Goal: Task Accomplishment & Management: Manage account settings

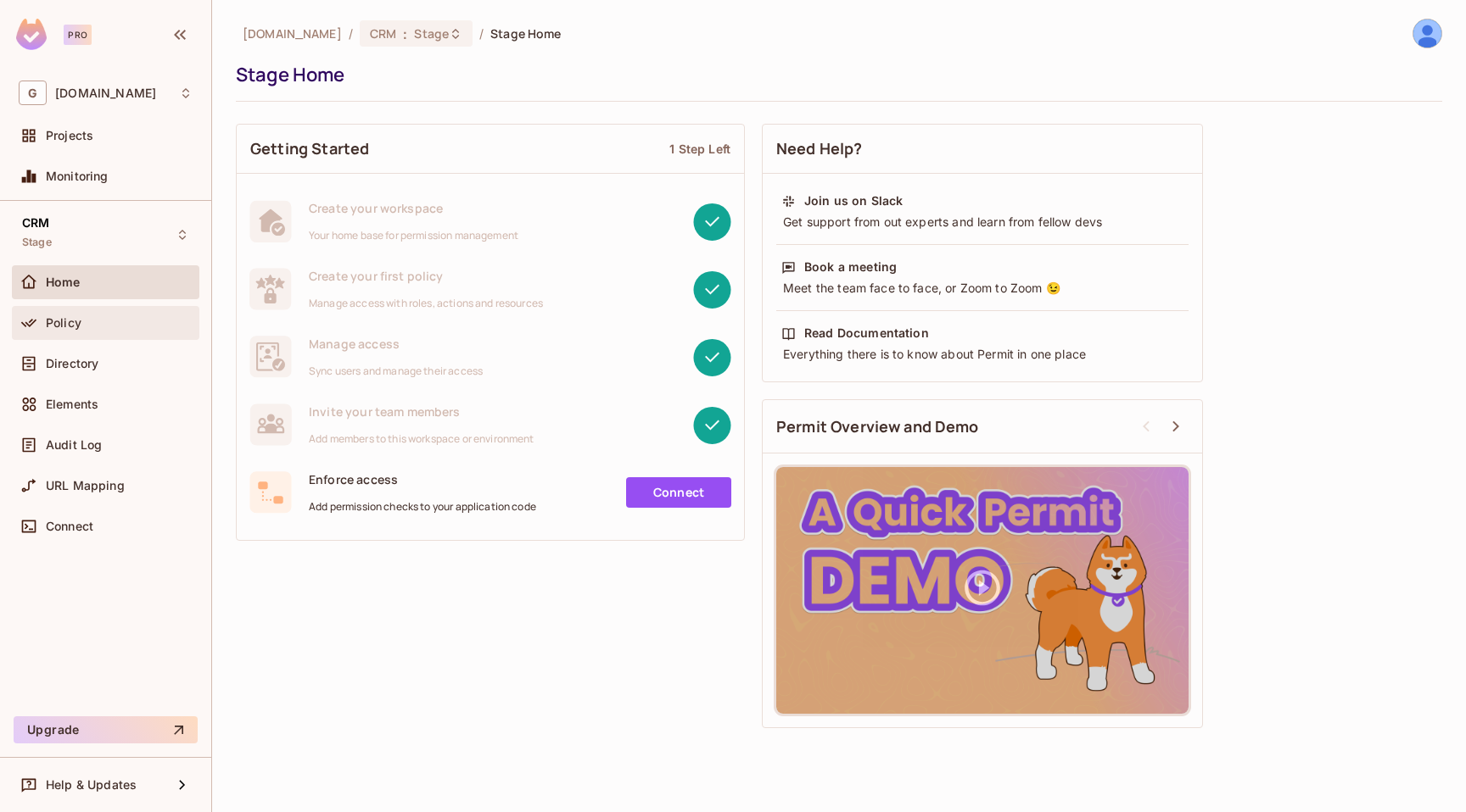
click at [60, 319] on span "Policy" at bounding box center [64, 322] width 36 height 13
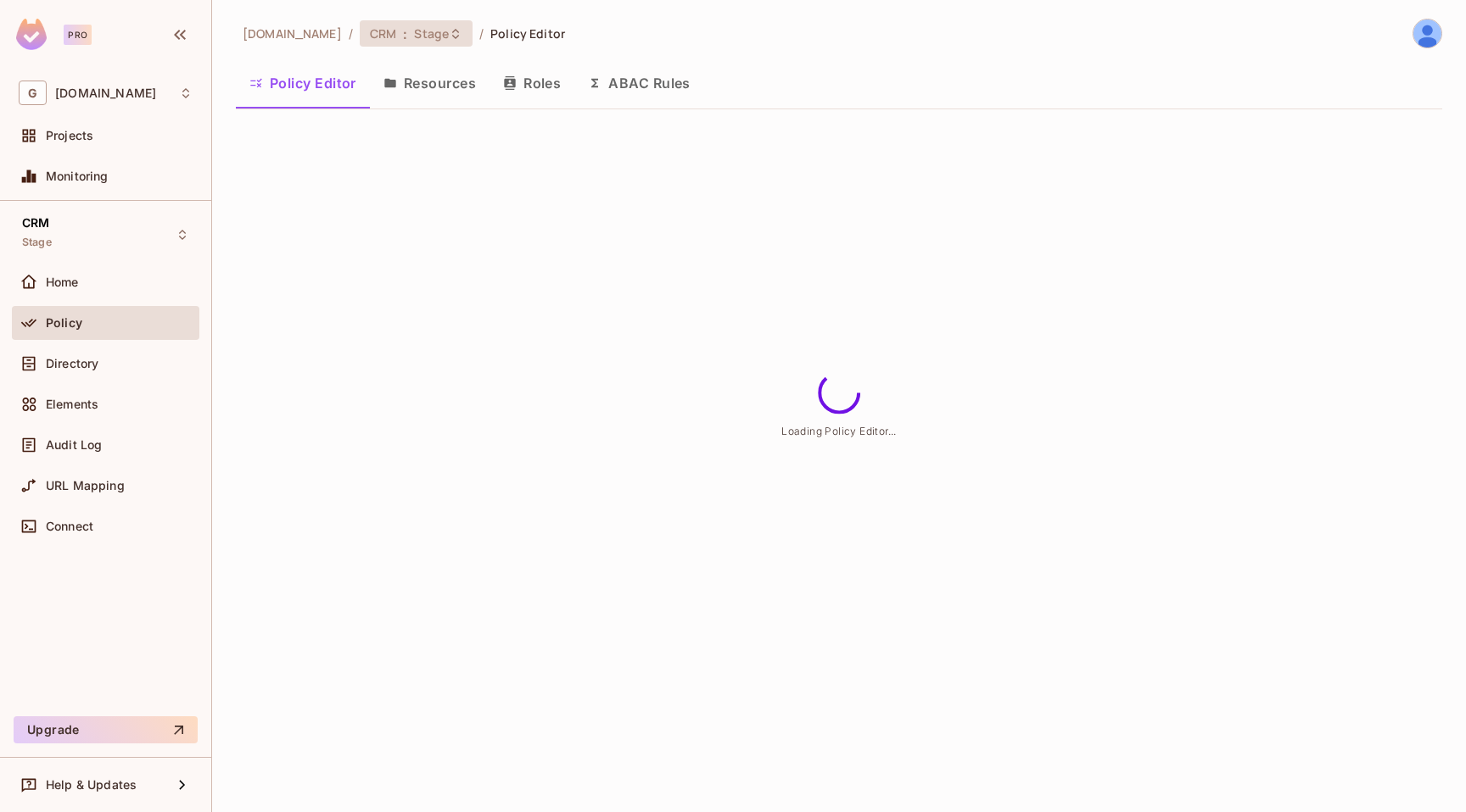
click at [427, 38] on span "Stage" at bounding box center [431, 33] width 35 height 16
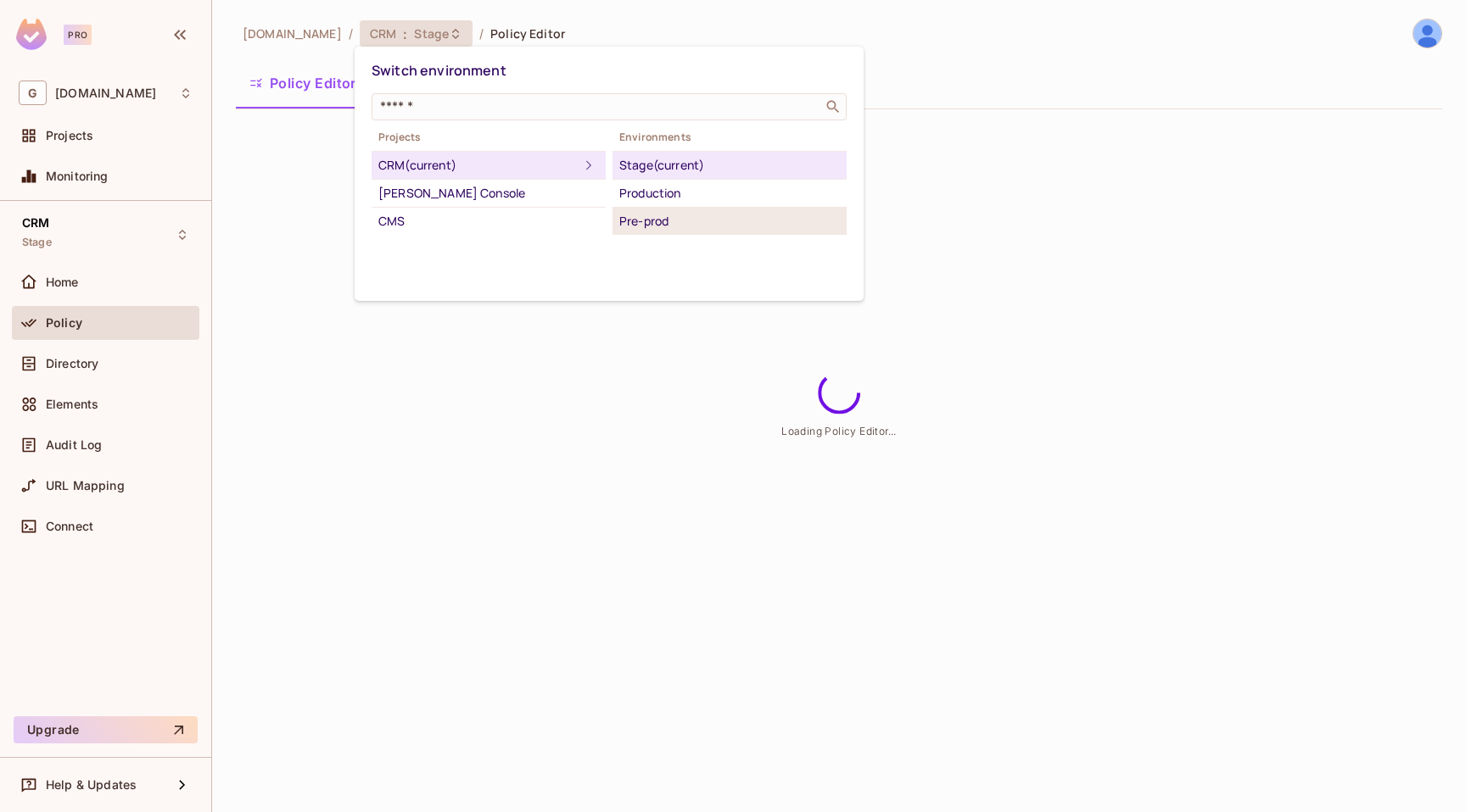
click at [642, 220] on div "Pre-prod" at bounding box center [730, 221] width 221 height 21
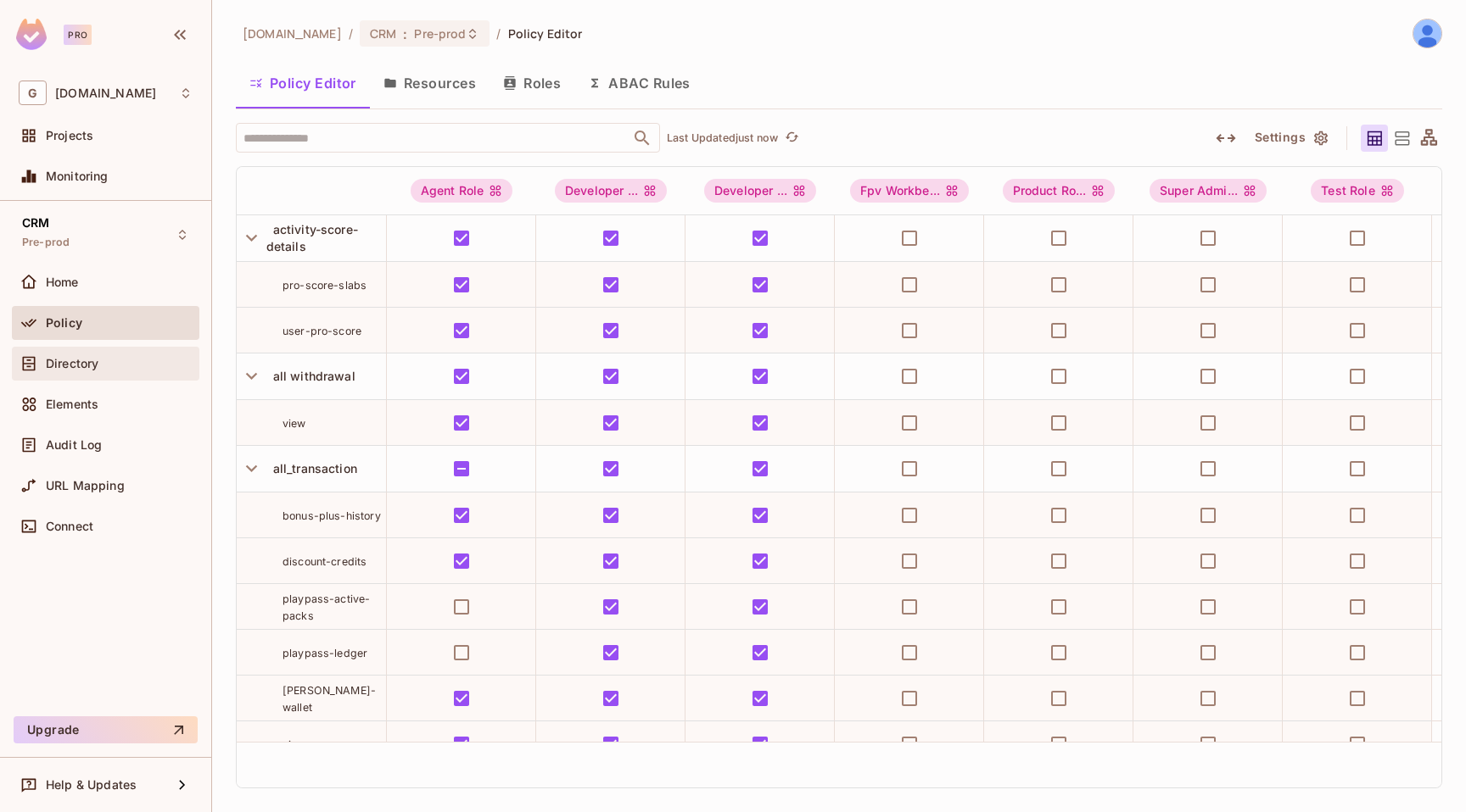
click at [102, 363] on div "Directory" at bounding box center [119, 363] width 146 height 13
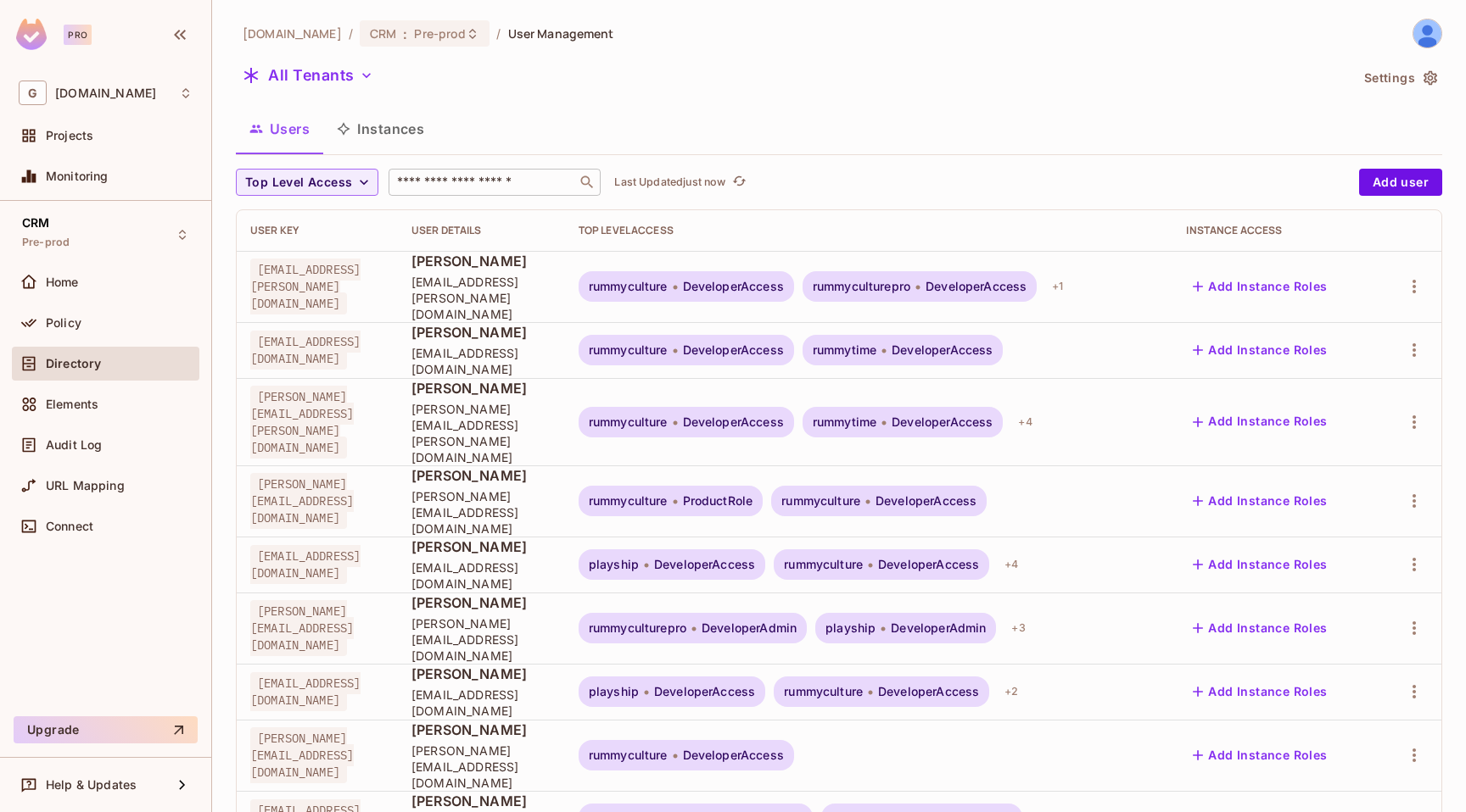
click at [513, 191] on div "​" at bounding box center [495, 182] width 212 height 27
type input "*******"
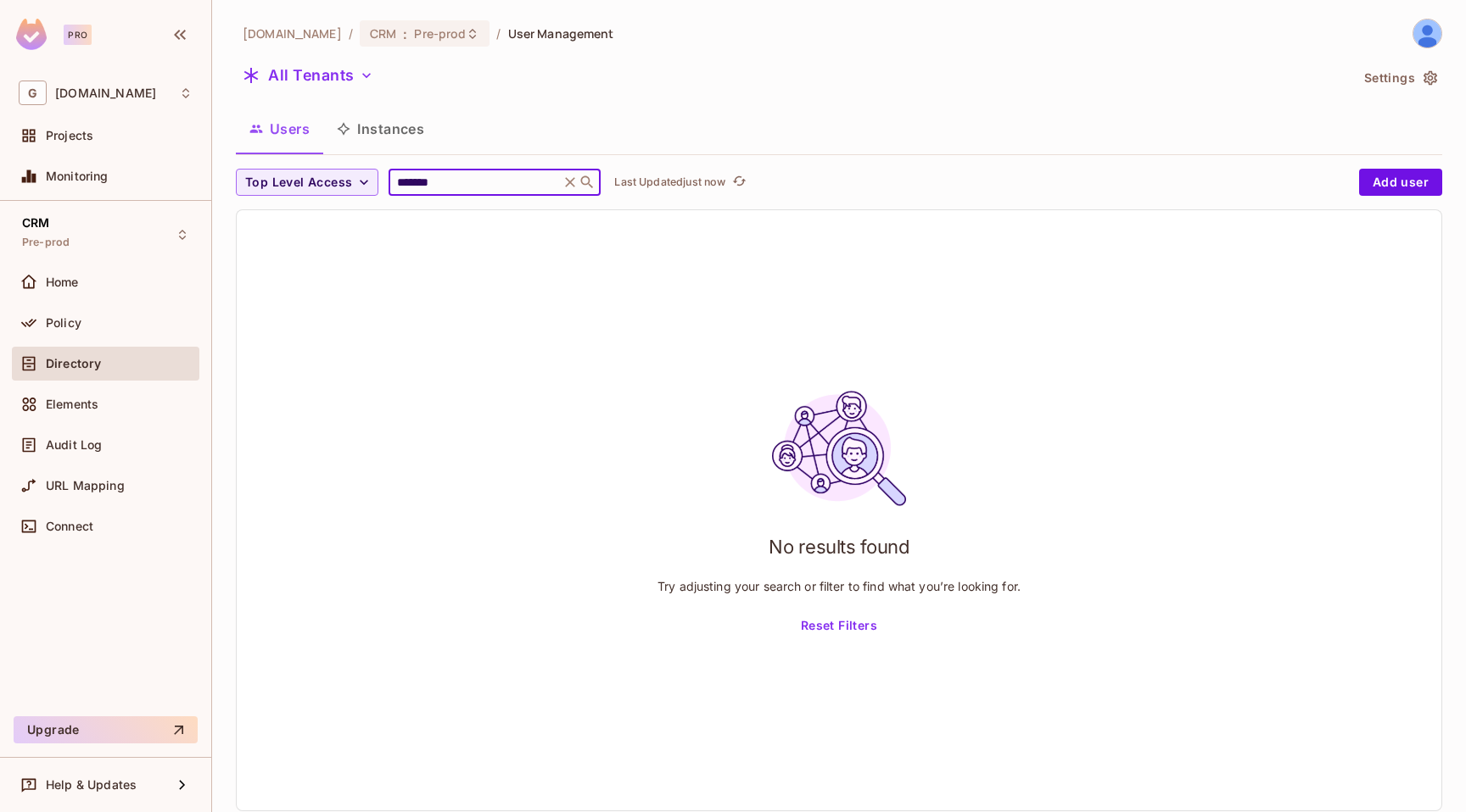
click at [572, 181] on icon at bounding box center [570, 182] width 17 height 17
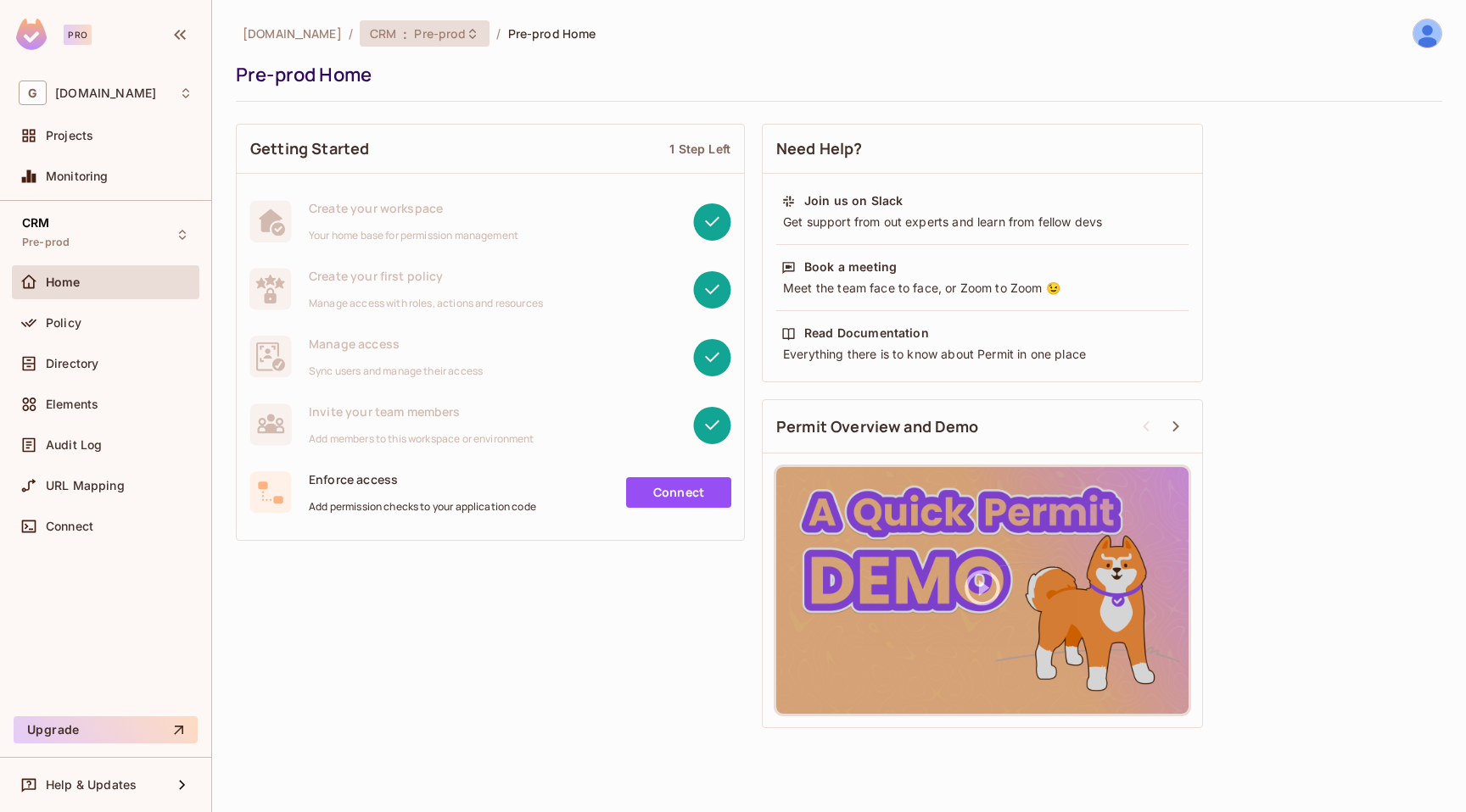
click at [439, 33] on span "Pre-prod" at bounding box center [440, 33] width 52 height 16
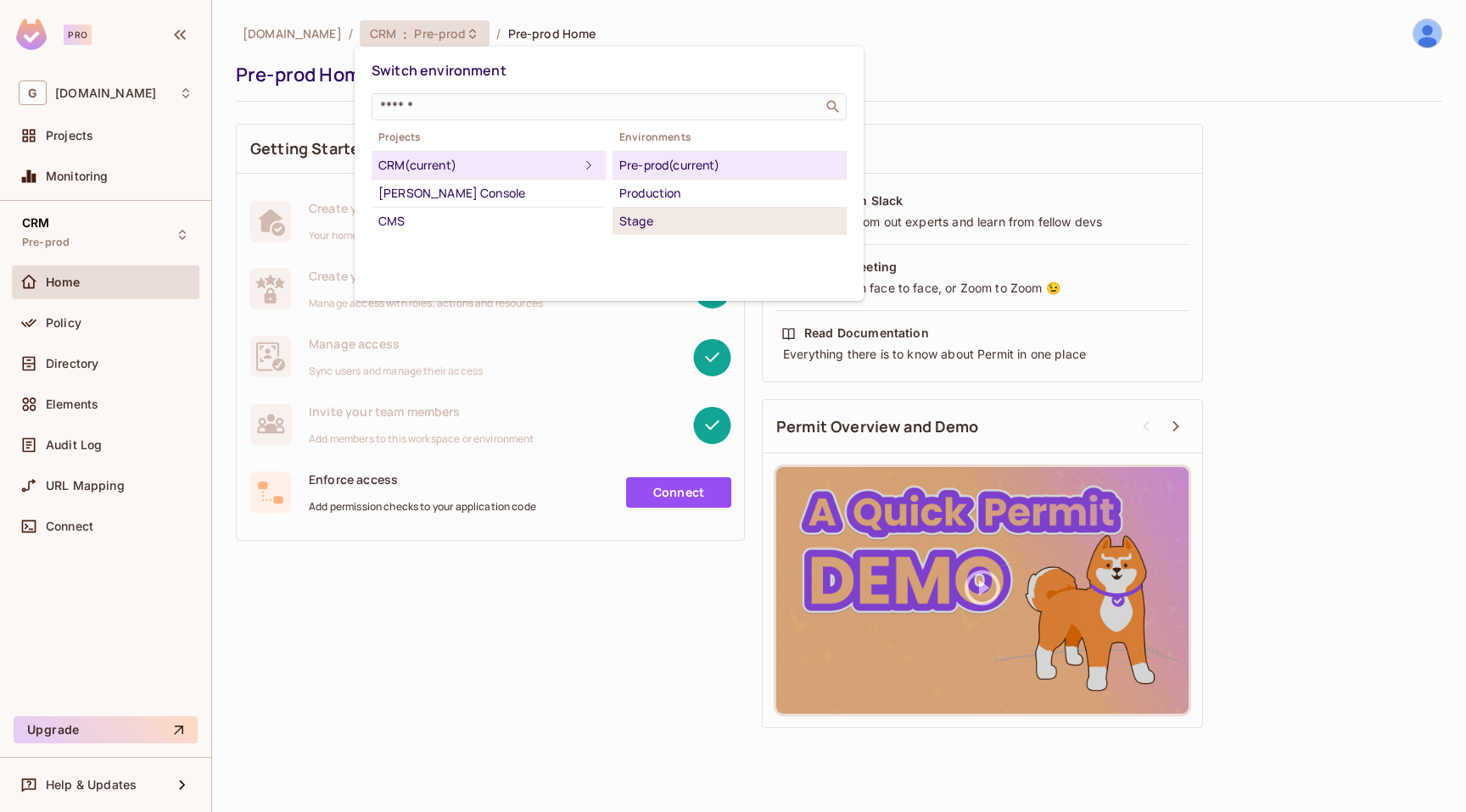
click at [636, 212] on div "Stage" at bounding box center [730, 221] width 221 height 21
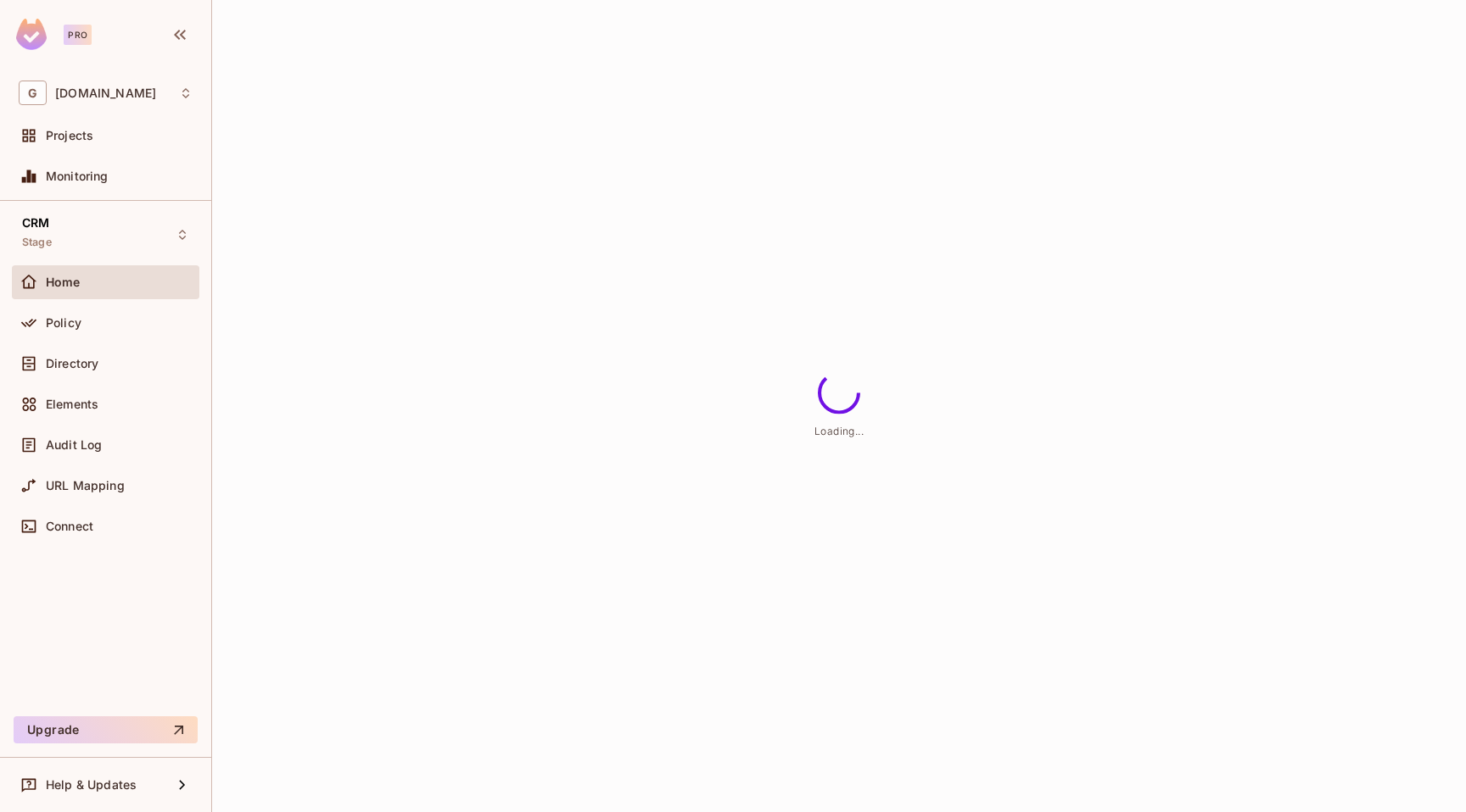
click at [83, 367] on span "Directory" at bounding box center [72, 363] width 53 height 13
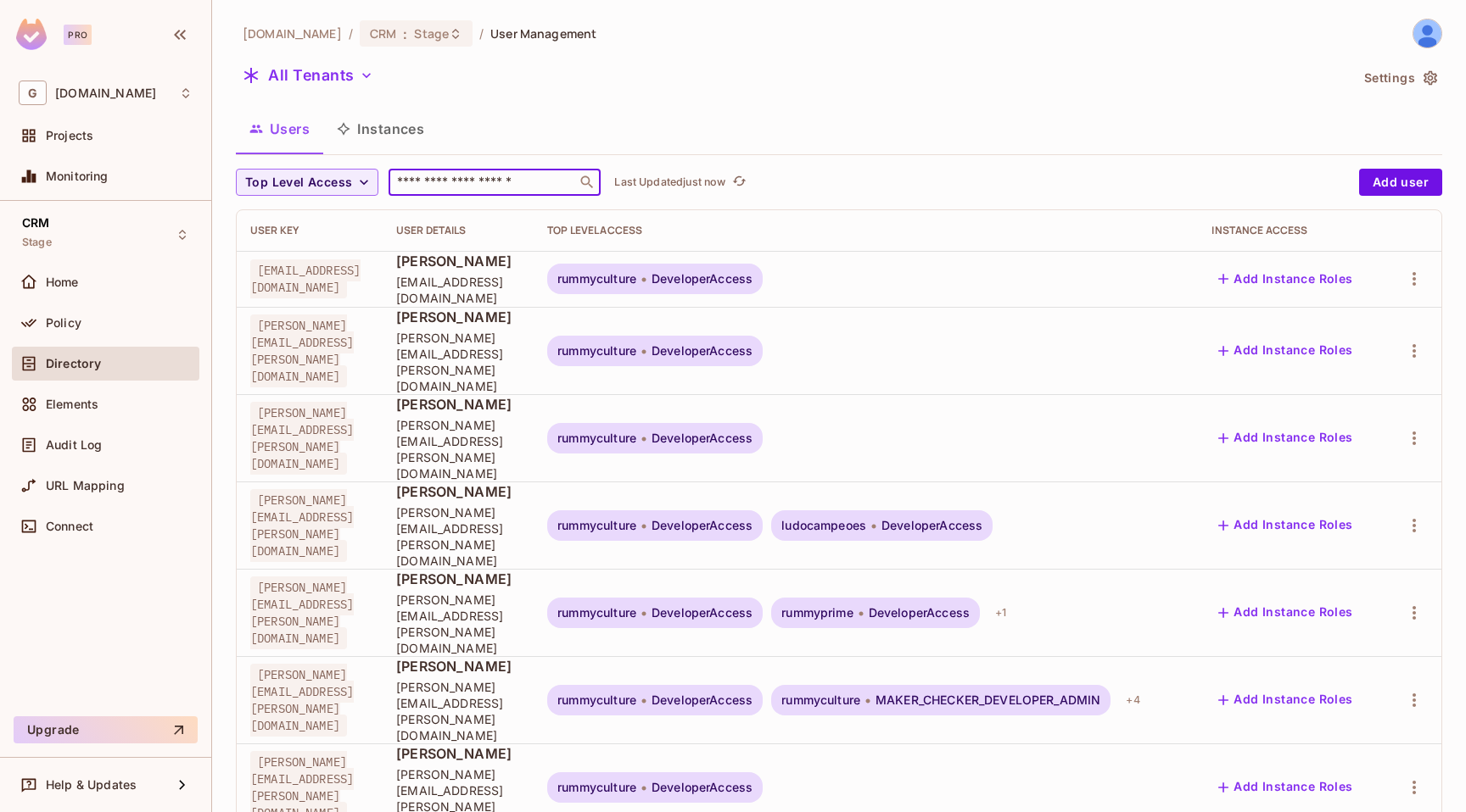
click at [445, 185] on input "text" at bounding box center [482, 182] width 178 height 17
type input "*****"
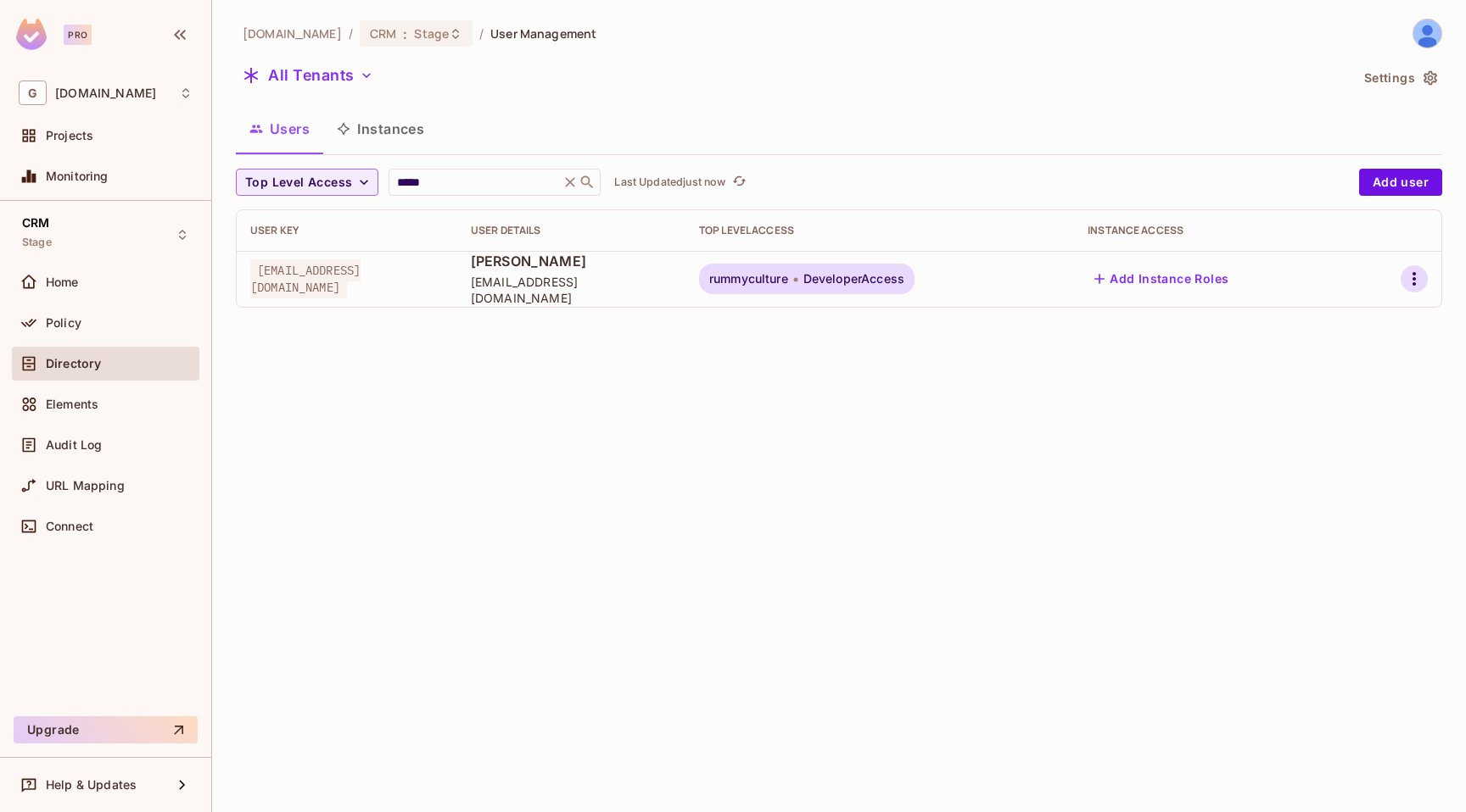
click at [1416, 269] on icon "button" at bounding box center [1414, 279] width 21 height 21
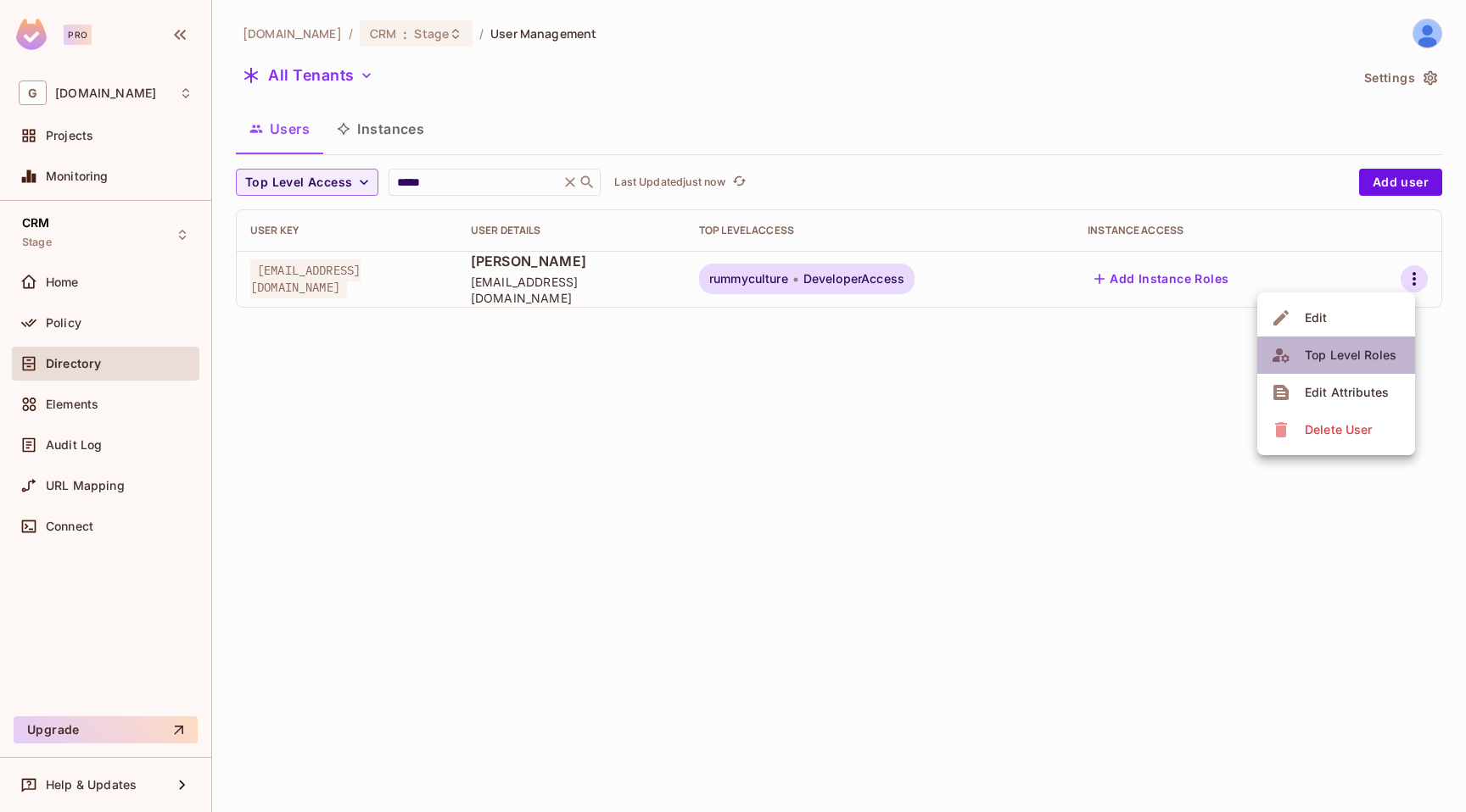
click at [1375, 354] on div "Top Level Roles" at bounding box center [1350, 354] width 92 height 17
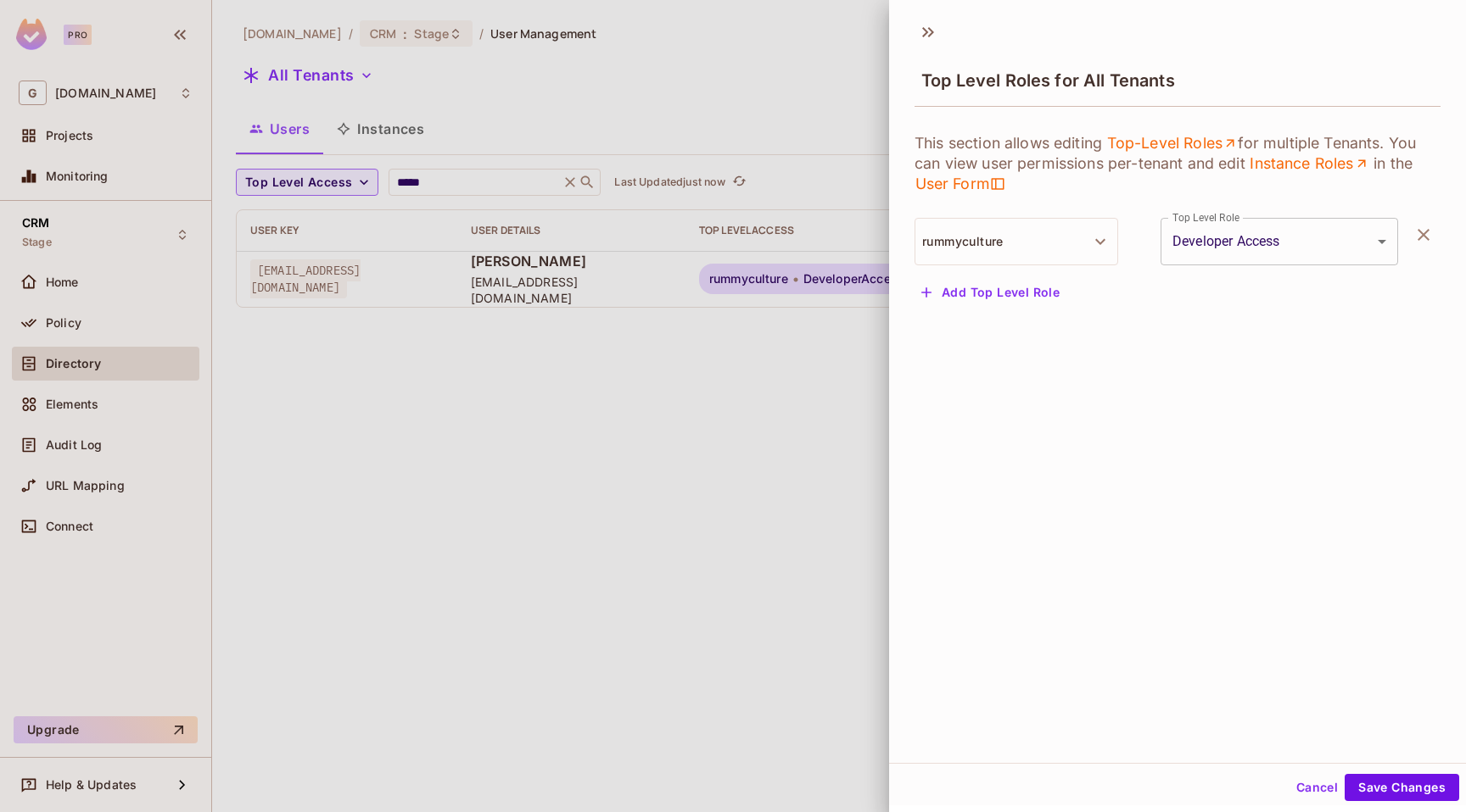
click at [1014, 292] on button "Add Top Level Role" at bounding box center [990, 292] width 152 height 27
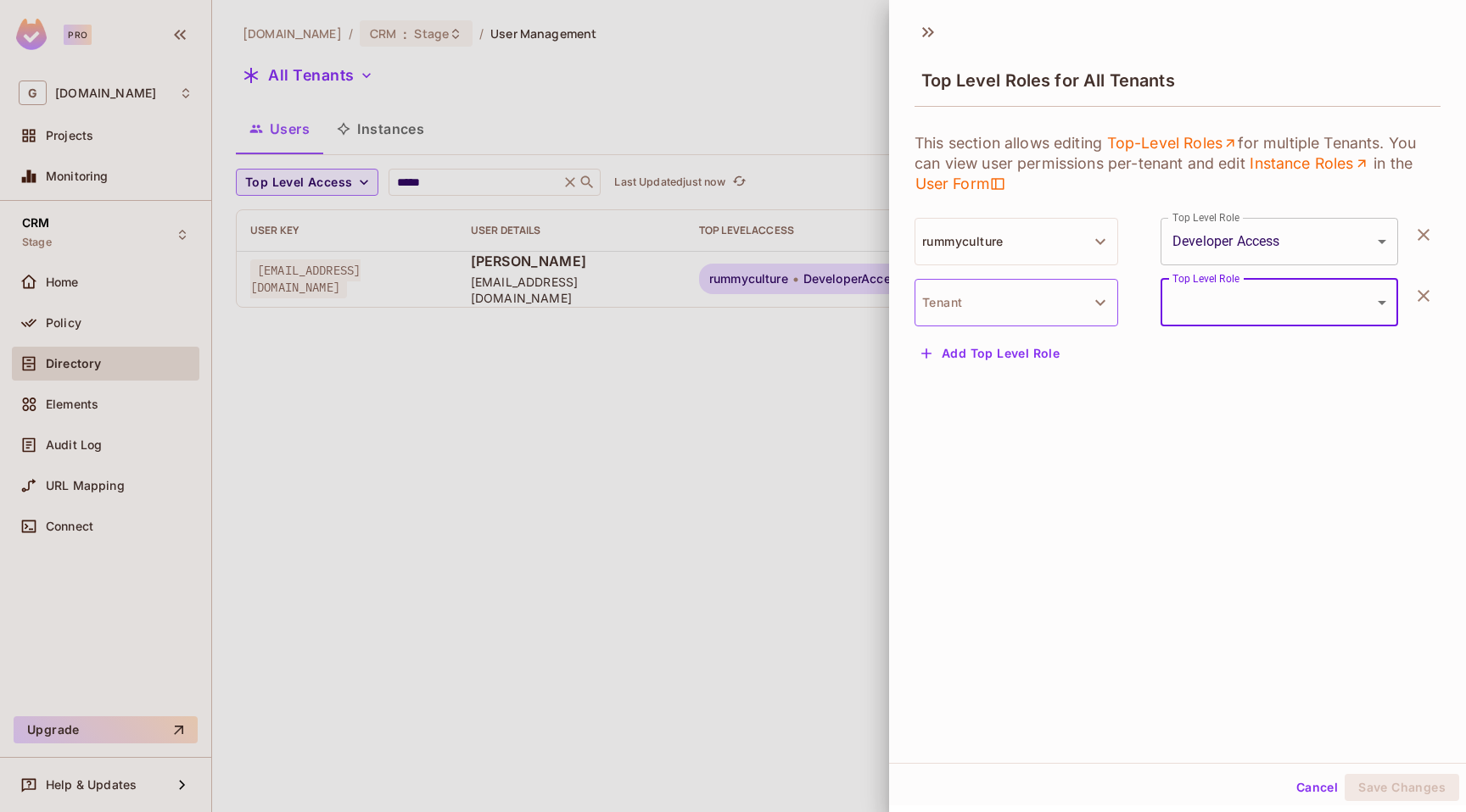
click at [1011, 312] on button "Tenant" at bounding box center [1016, 302] width 204 height 48
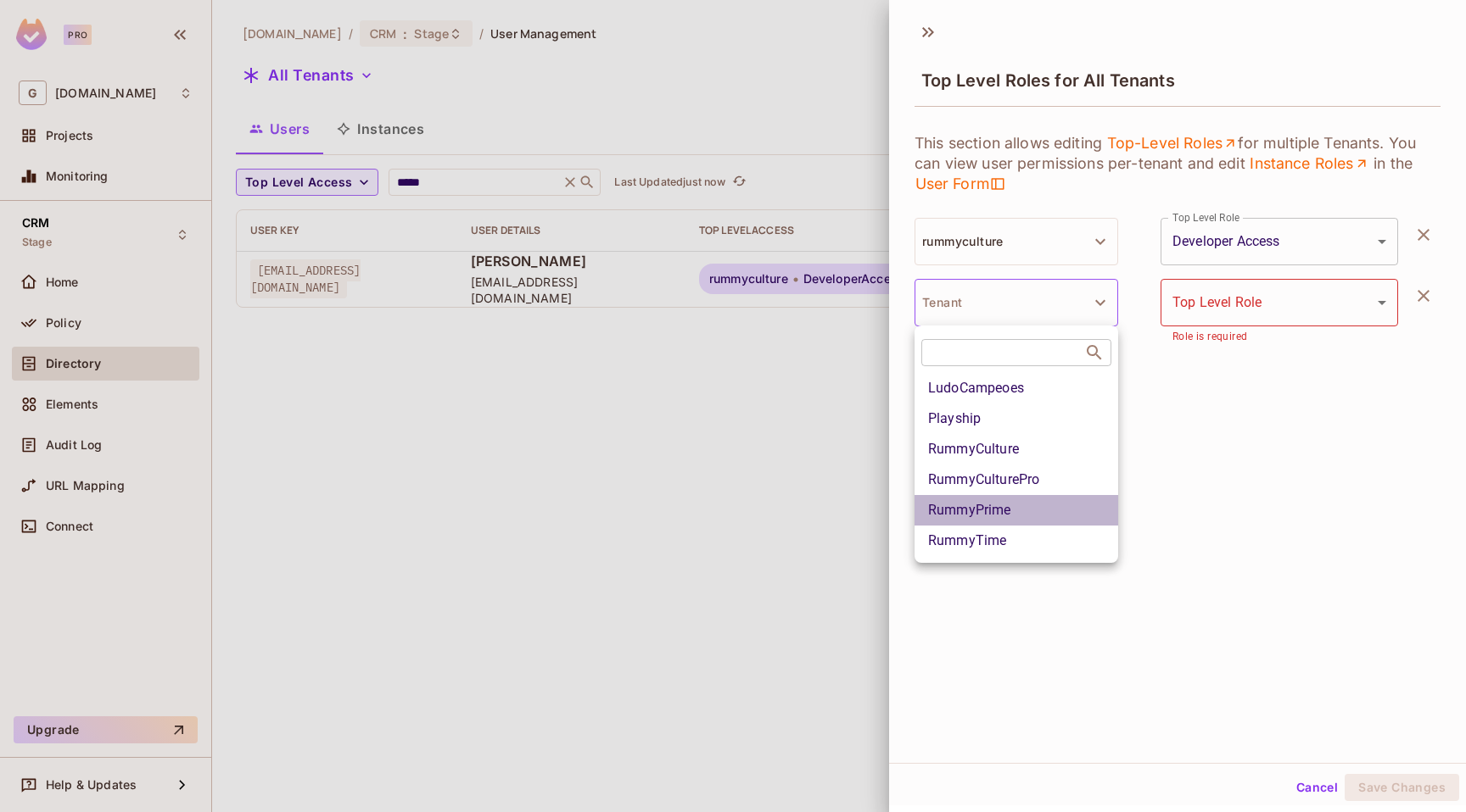
click at [993, 515] on li "RummyPrime" at bounding box center [1016, 511] width 204 height 31
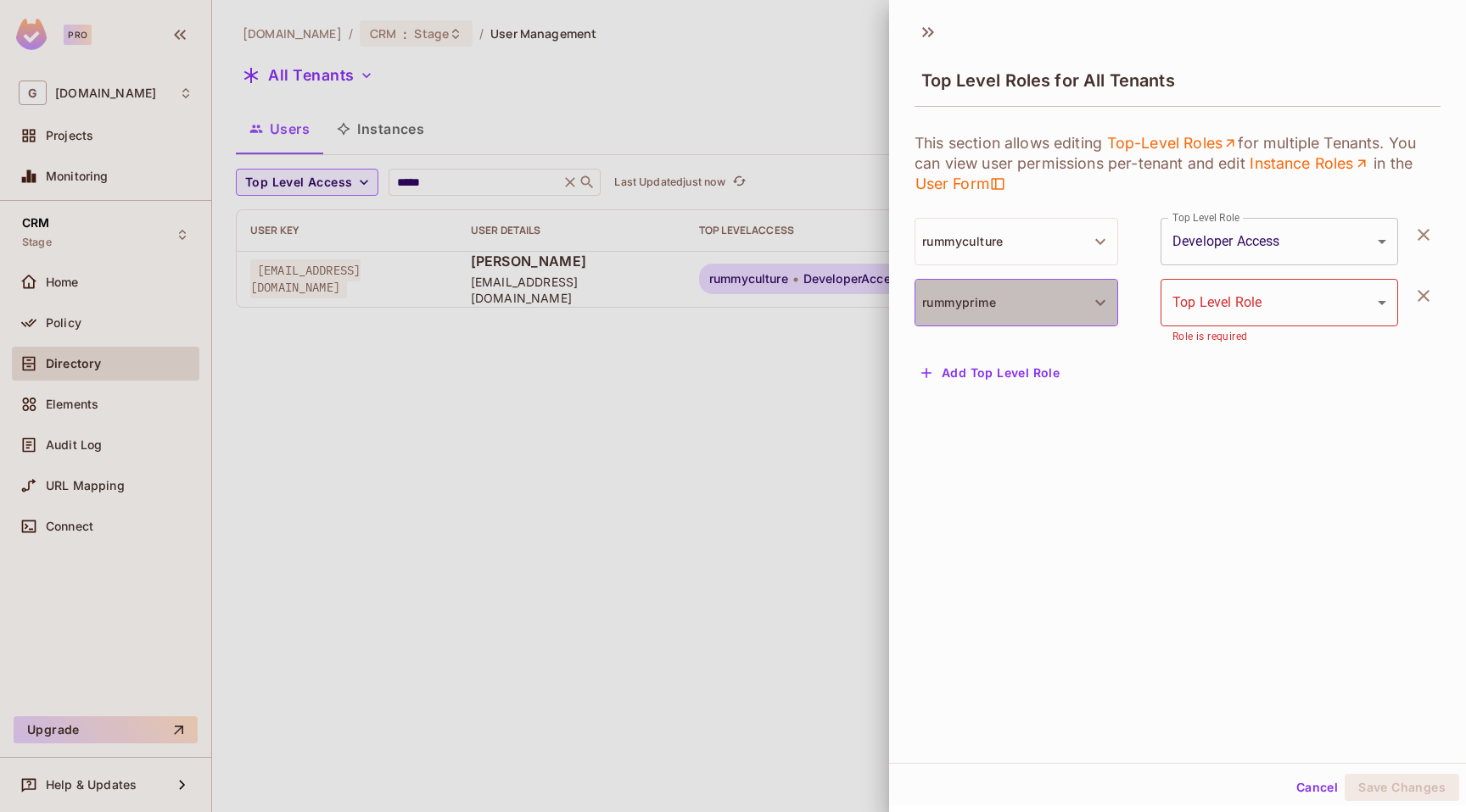
click at [998, 300] on button "rummyprime" at bounding box center [1016, 302] width 204 height 48
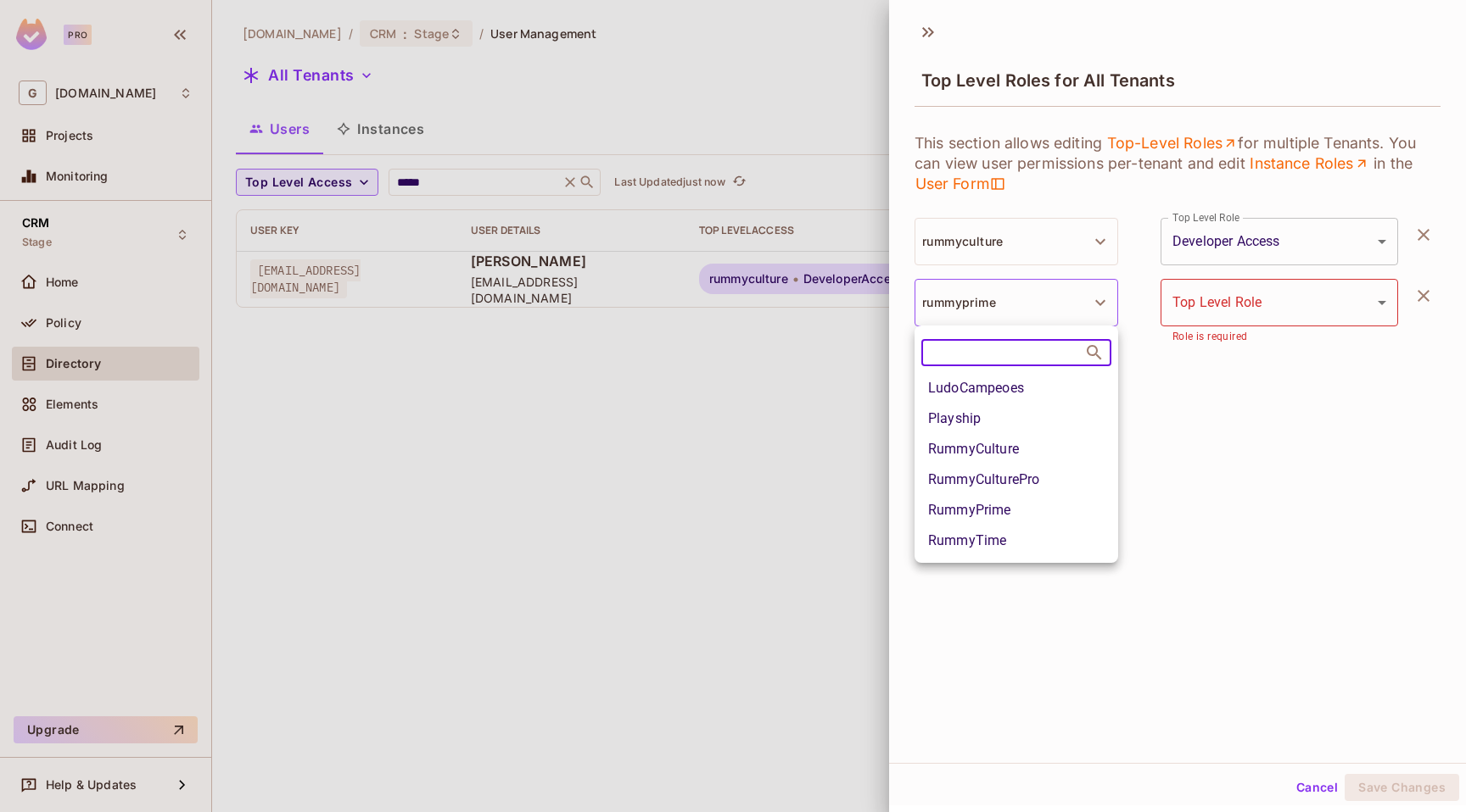
click at [1017, 513] on li "RummyPrime" at bounding box center [1016, 511] width 204 height 31
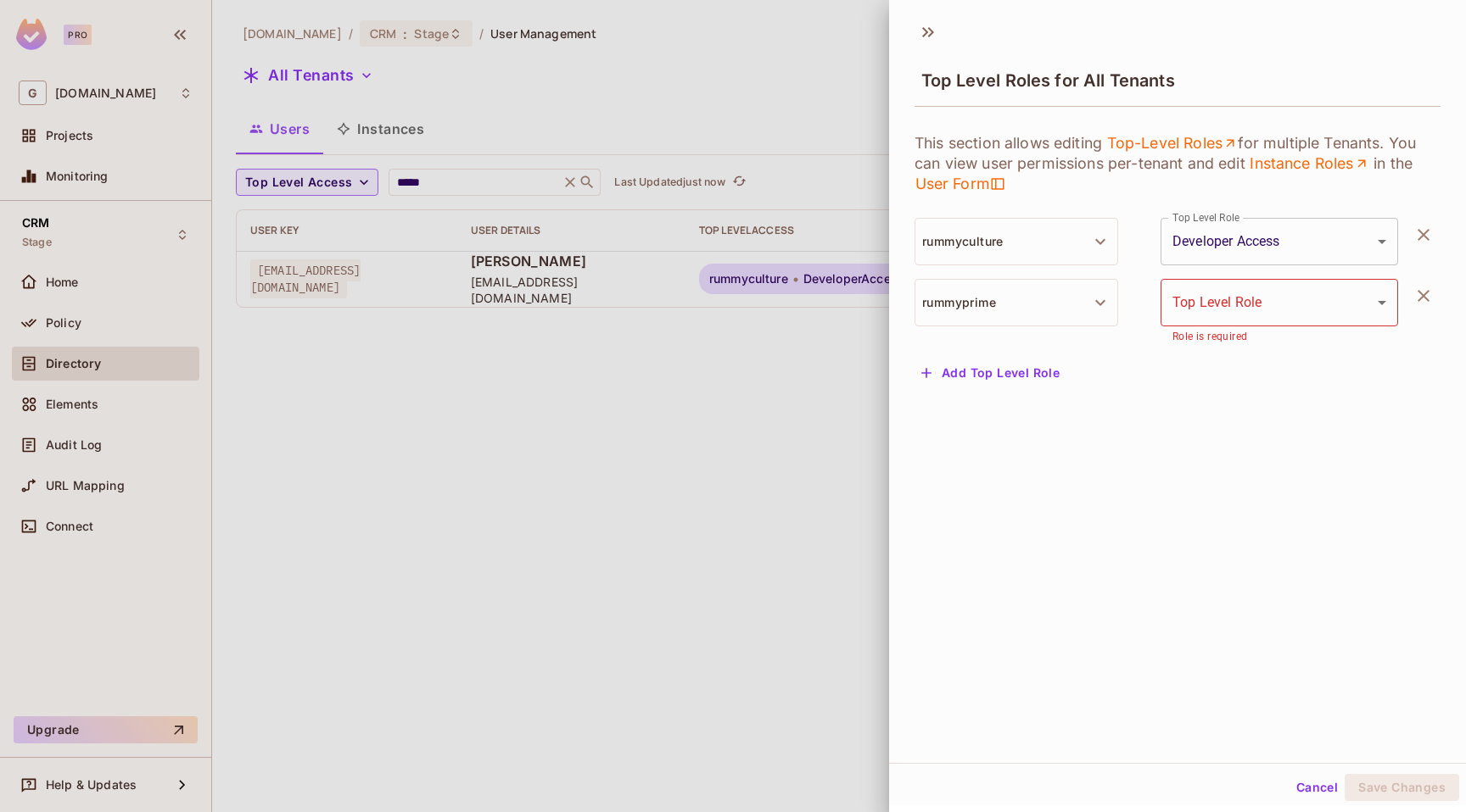
click at [1208, 296] on body "**********" at bounding box center [733, 406] width 1466 height 812
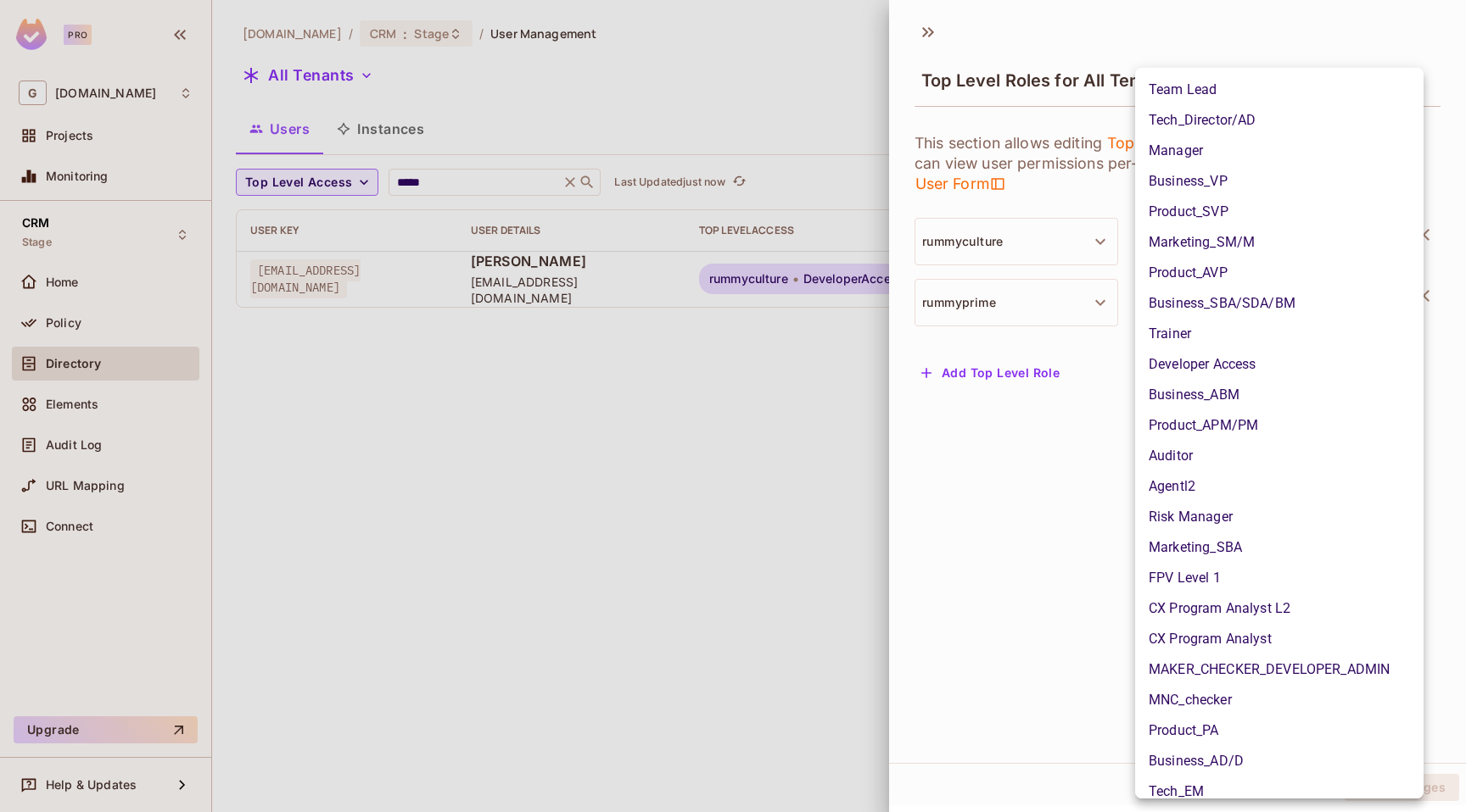
click at [1225, 377] on li "Developer Access" at bounding box center [1278, 364] width 288 height 31
type input "**********"
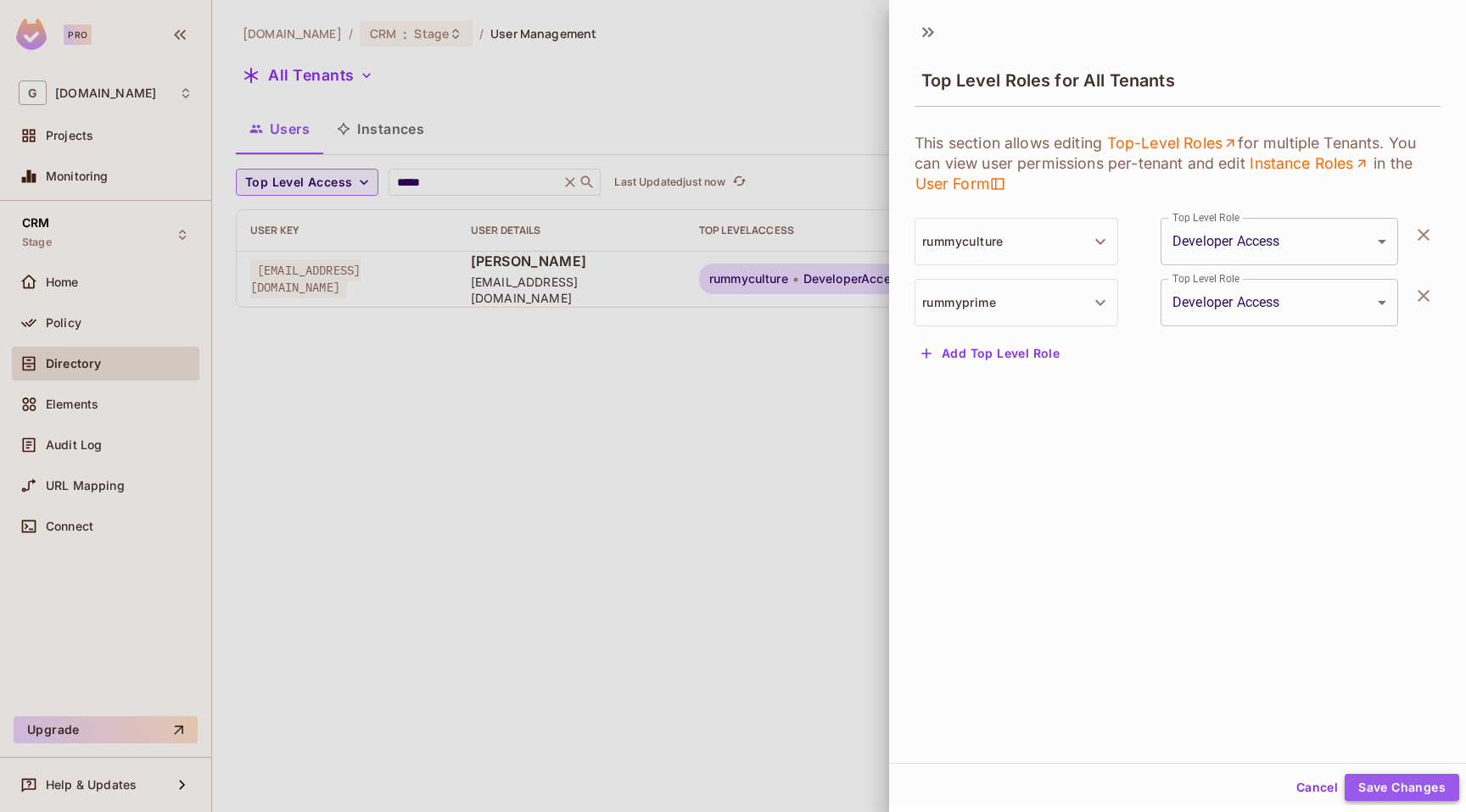
click at [1414, 787] on button "Save Changes" at bounding box center [1402, 788] width 115 height 27
